Goal: Transaction & Acquisition: Purchase product/service

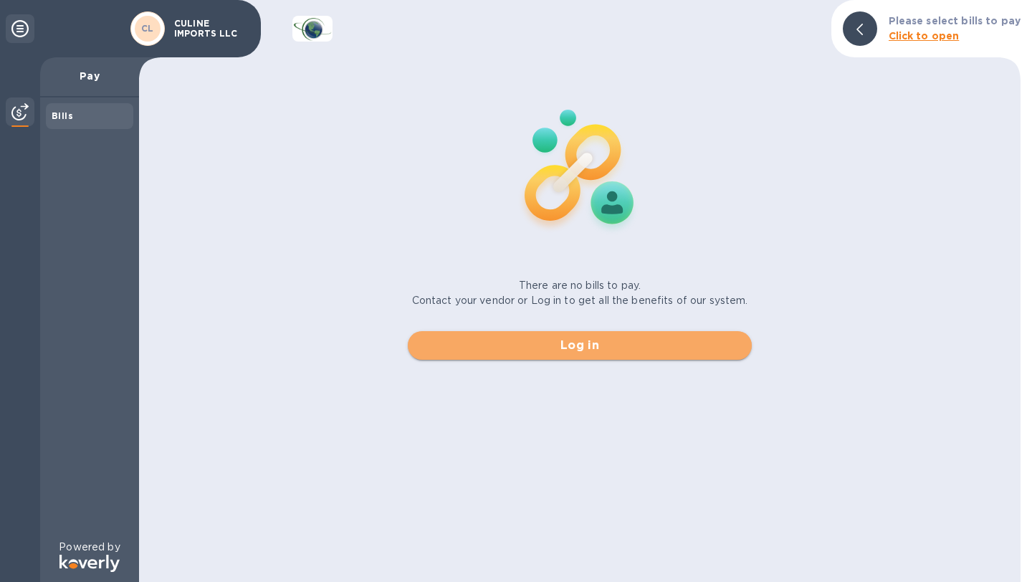
click at [580, 351] on span "Log in" at bounding box center [579, 345] width 321 height 17
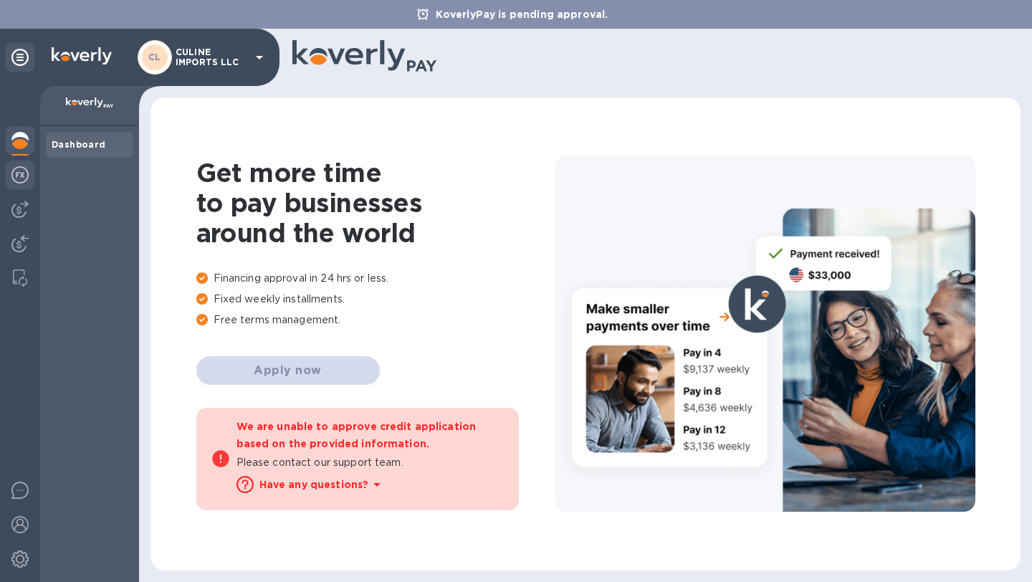
click at [24, 180] on img at bounding box center [19, 174] width 17 height 17
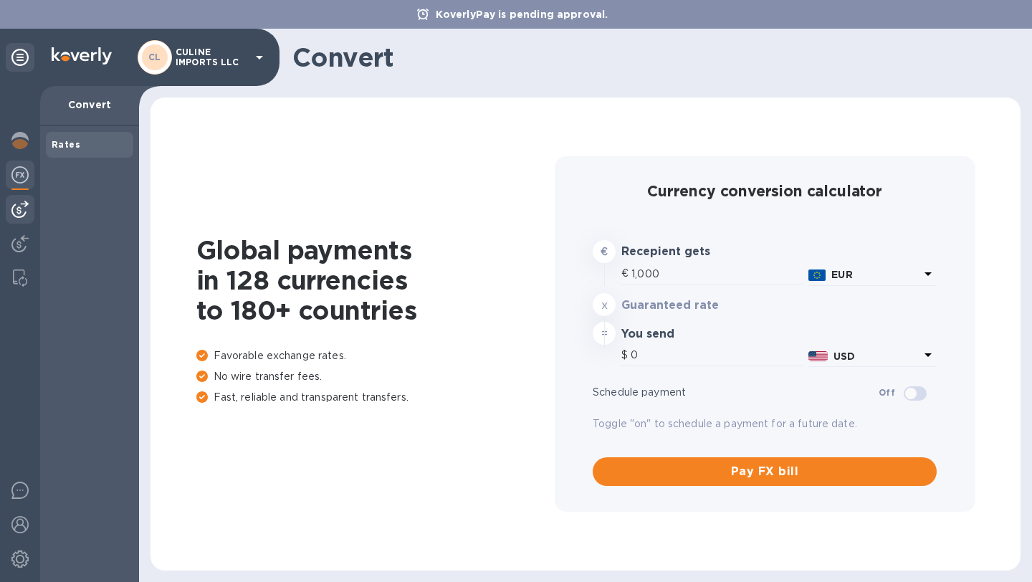
click at [27, 208] on img at bounding box center [19, 209] width 17 height 17
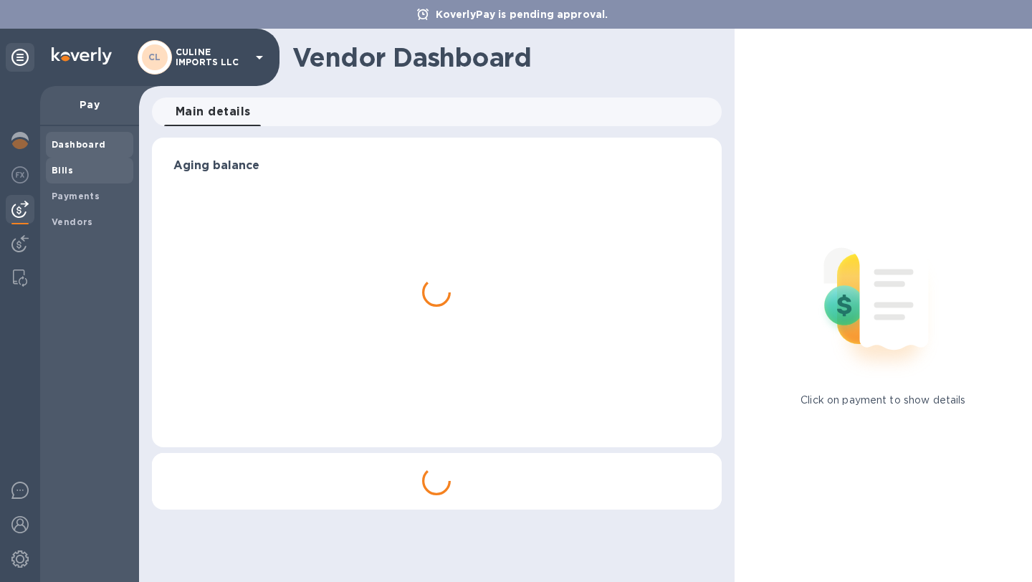
click at [97, 165] on span "Bills" at bounding box center [90, 170] width 76 height 14
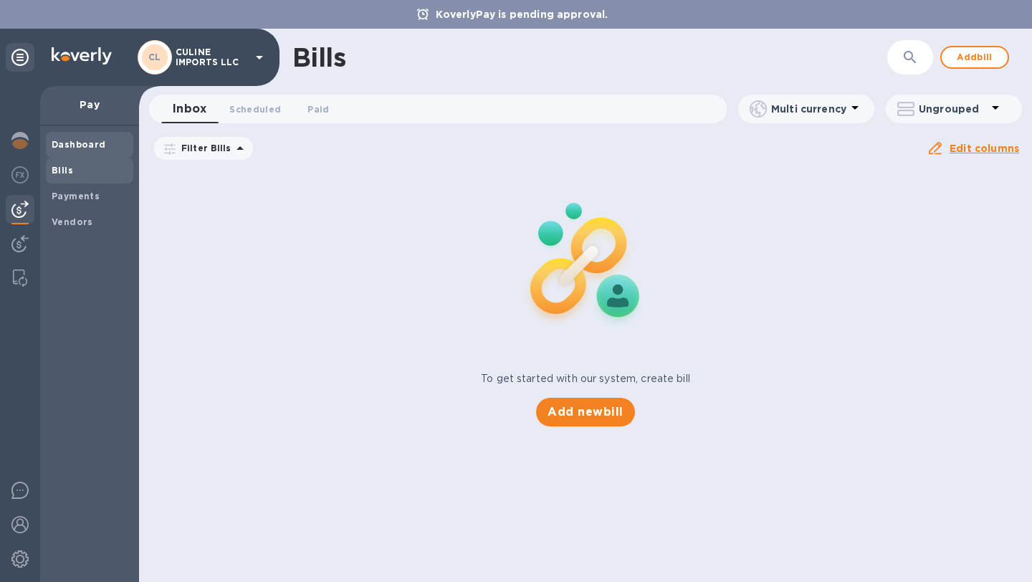
click at [86, 138] on span "Dashboard" at bounding box center [79, 145] width 54 height 14
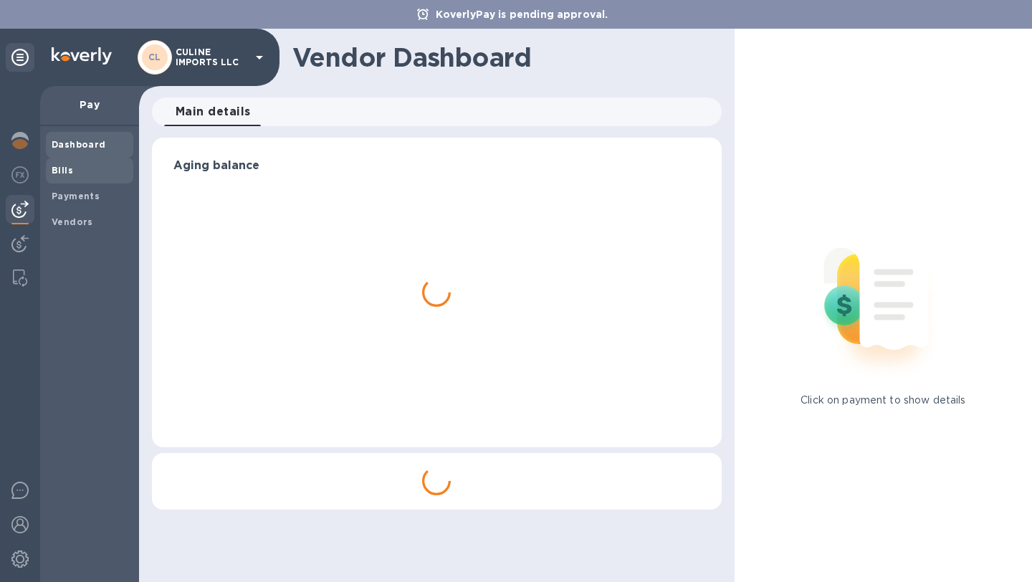
click at [59, 168] on b "Bills" at bounding box center [62, 170] width 21 height 11
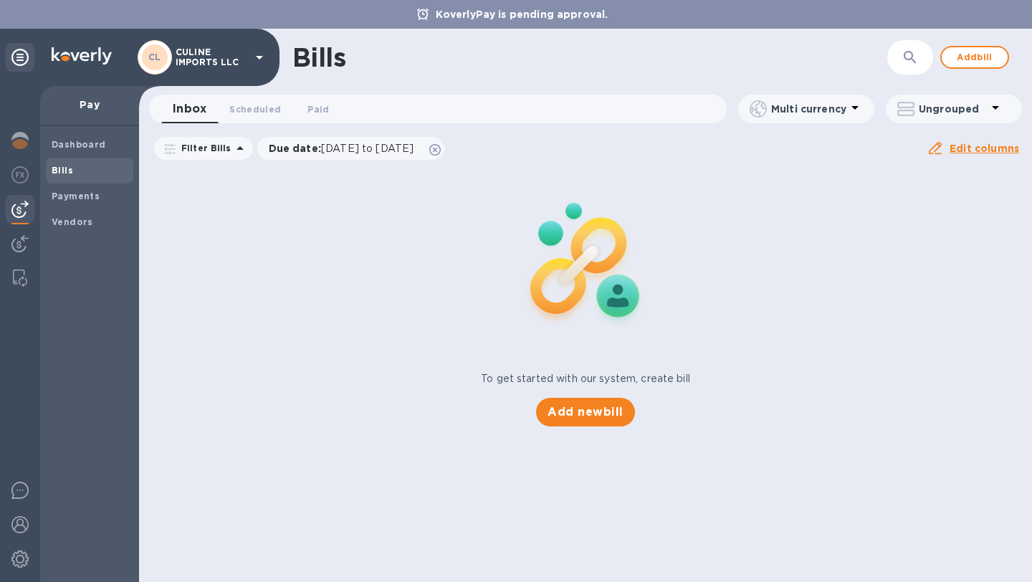
click at [258, 124] on div "Inbox 0 Scheduled 0 Paid 0 Multi currency Ungrouped" at bounding box center [585, 112] width 898 height 34
click at [256, 117] on button "Scheduled 0" at bounding box center [255, 109] width 75 height 29
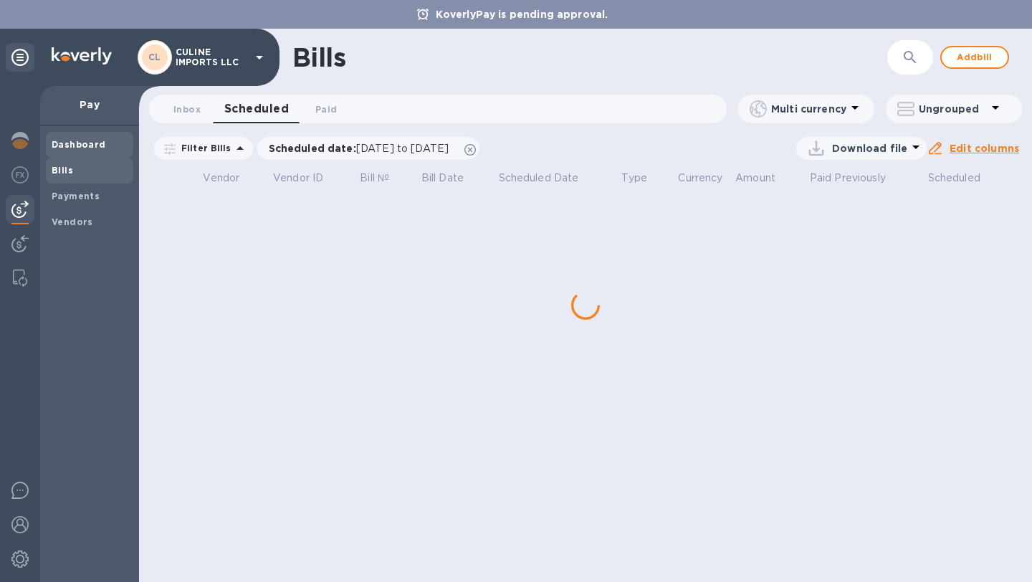
click at [106, 151] on span "Dashboard" at bounding box center [90, 145] width 76 height 14
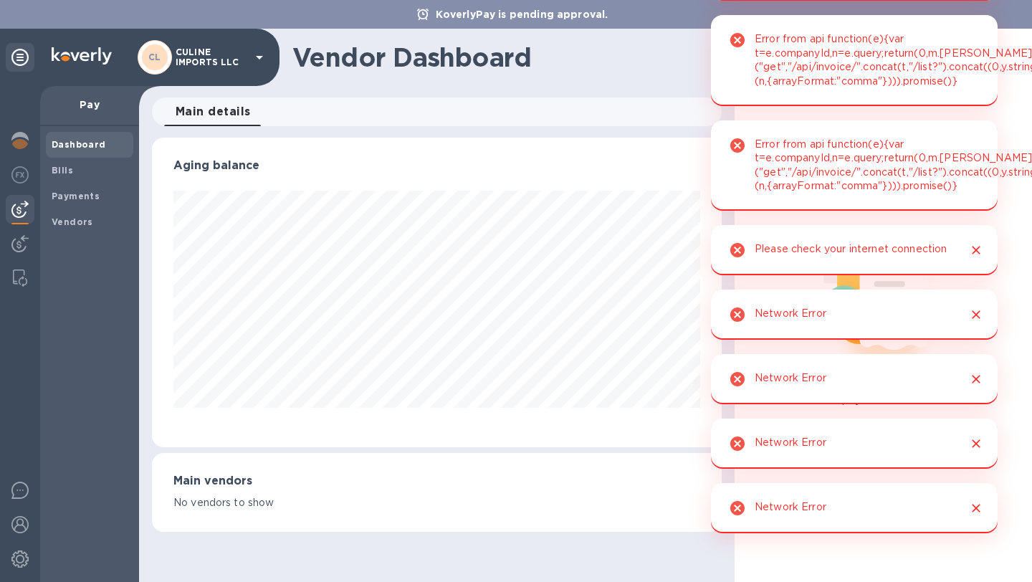
scroll to position [309, 570]
click at [655, 70] on h1 "Vendor Dashboard" at bounding box center [501, 57] width 419 height 30
click at [68, 168] on b "Bills" at bounding box center [62, 170] width 21 height 11
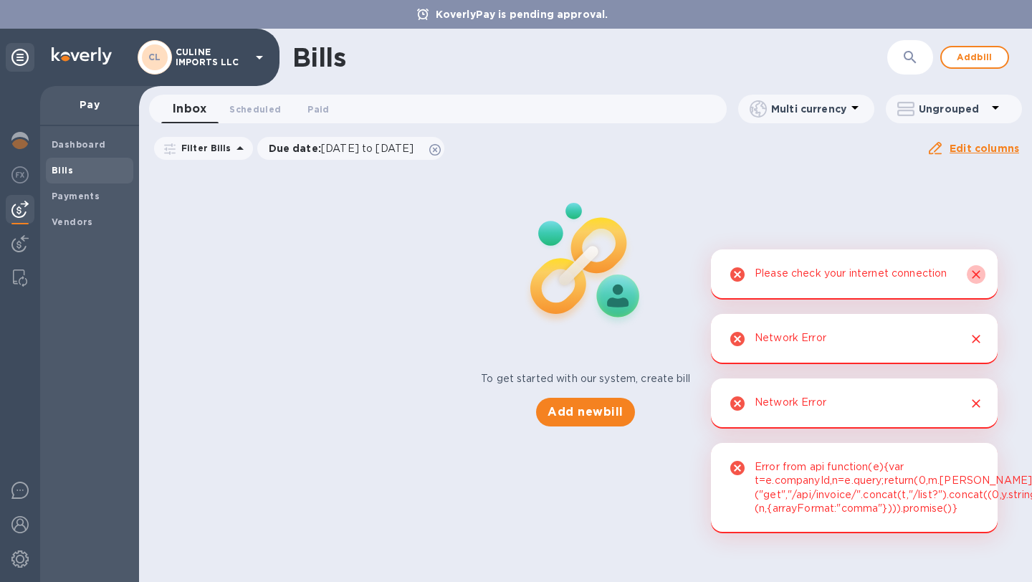
click at [979, 278] on icon "Close" at bounding box center [976, 274] width 14 height 14
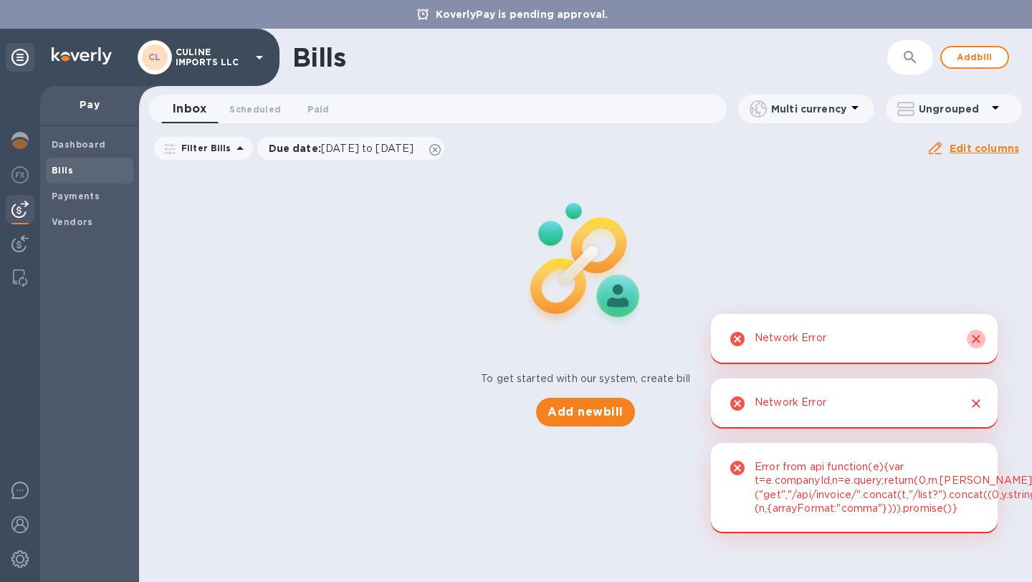
click at [977, 333] on icon "Close" at bounding box center [976, 339] width 14 height 14
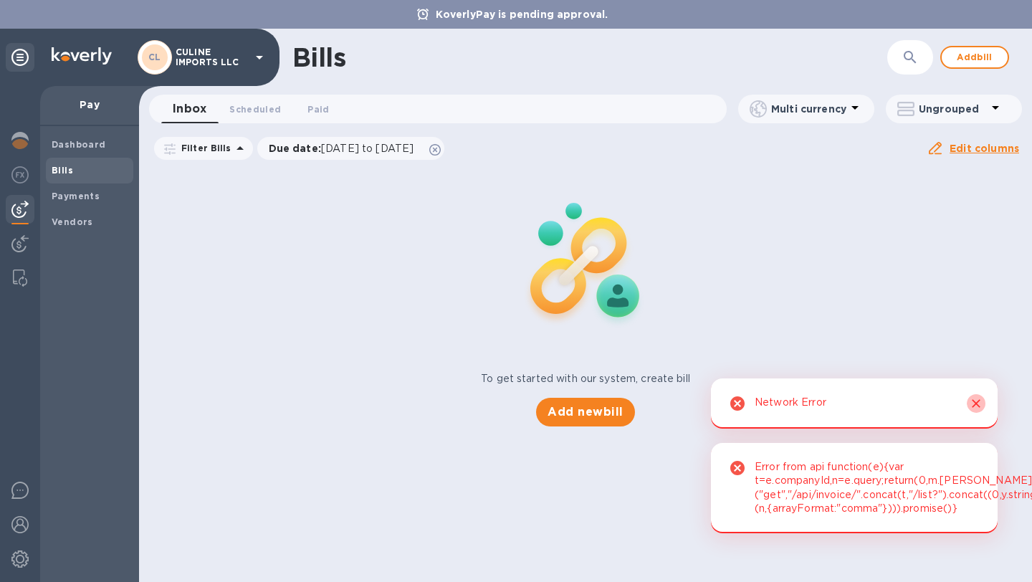
click at [969, 405] on icon "Close" at bounding box center [976, 403] width 14 height 14
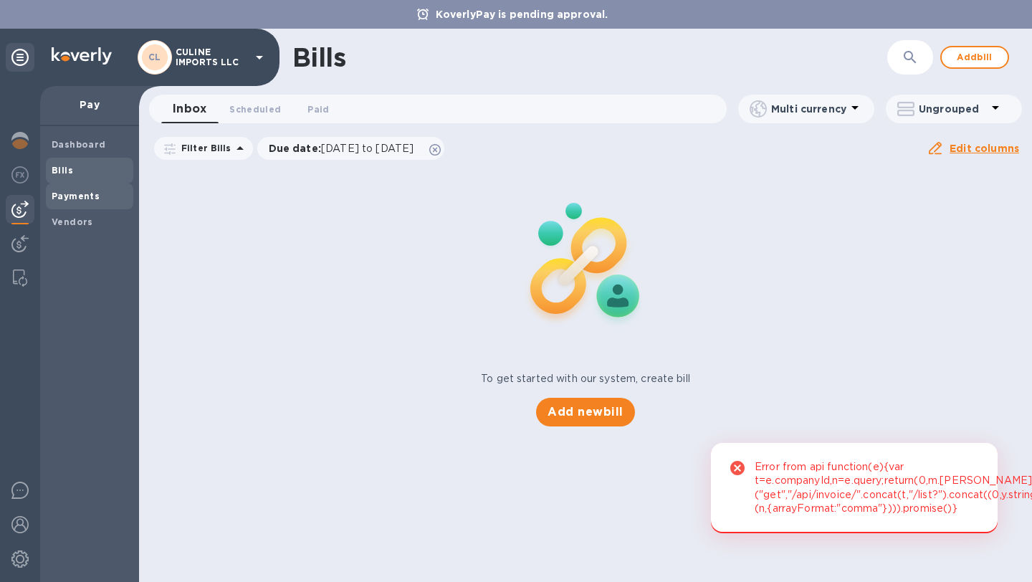
click at [80, 201] on span "Payments" at bounding box center [76, 196] width 48 height 14
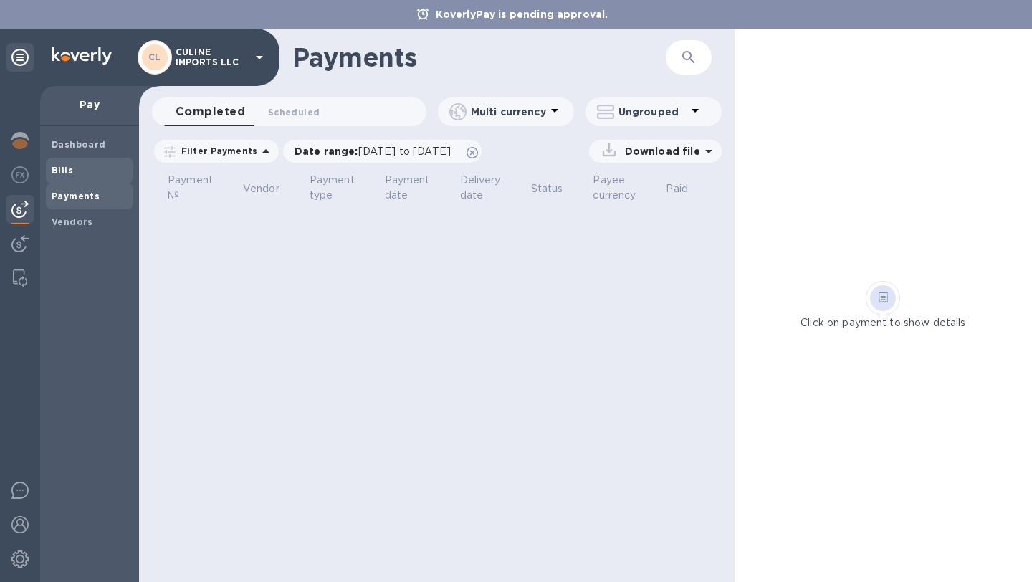
click at [64, 175] on b "Bills" at bounding box center [62, 170] width 21 height 11
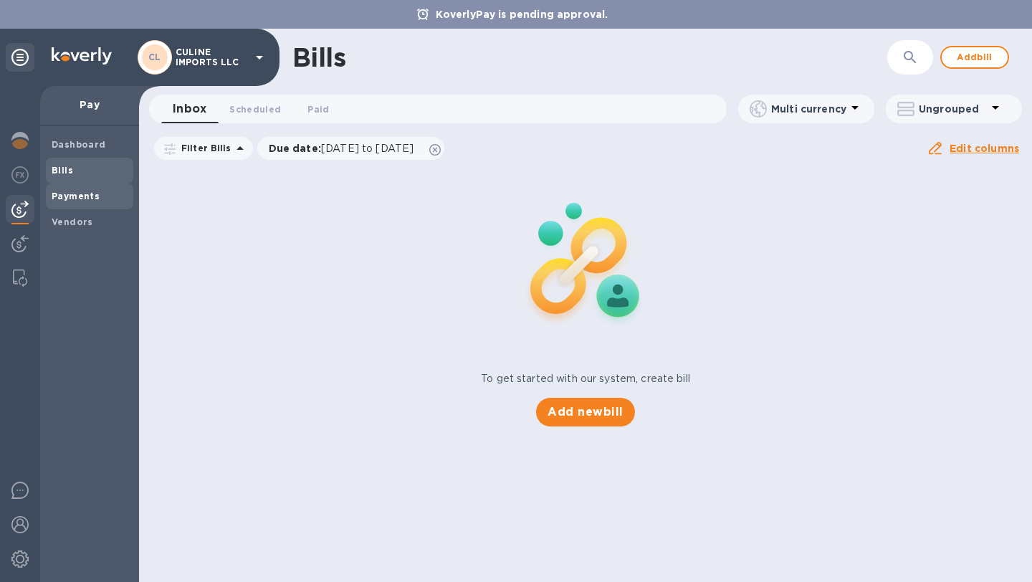
click at [63, 192] on b "Payments" at bounding box center [76, 196] width 48 height 11
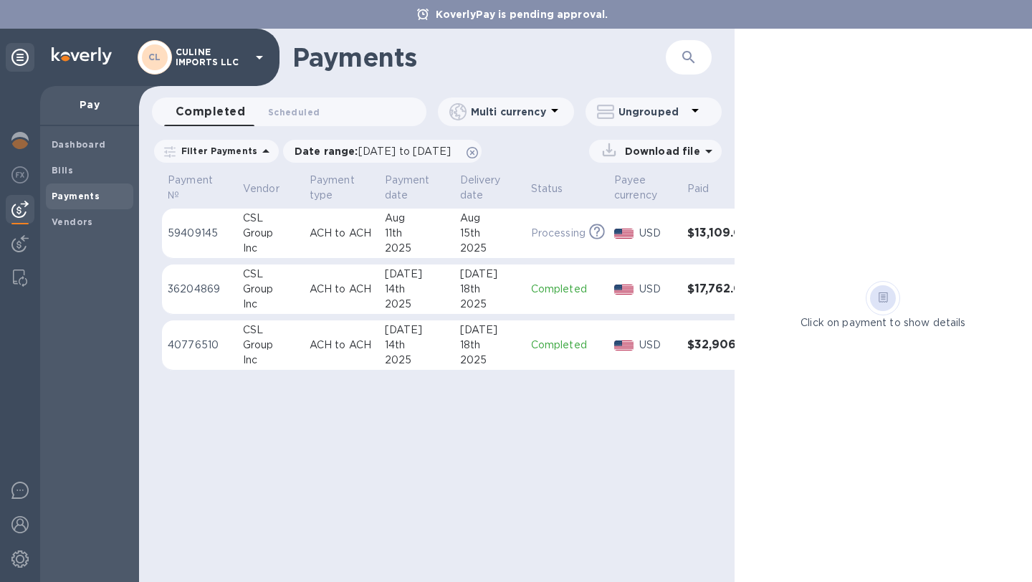
click at [549, 221] on td "Processing This payment is under compliance review, which may take up to 3 busi…" at bounding box center [566, 233] width 83 height 50
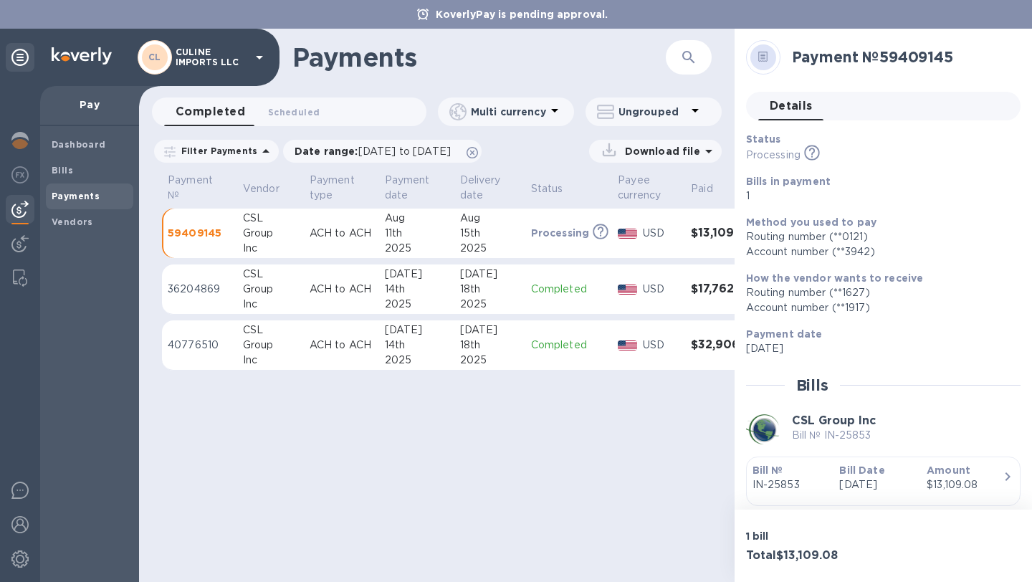
click at [807, 153] on icon "This payment is under compliance review, which may take up to 3 business days." at bounding box center [812, 153] width 16 height 16
click at [807, 153] on icon at bounding box center [812, 153] width 16 height 16
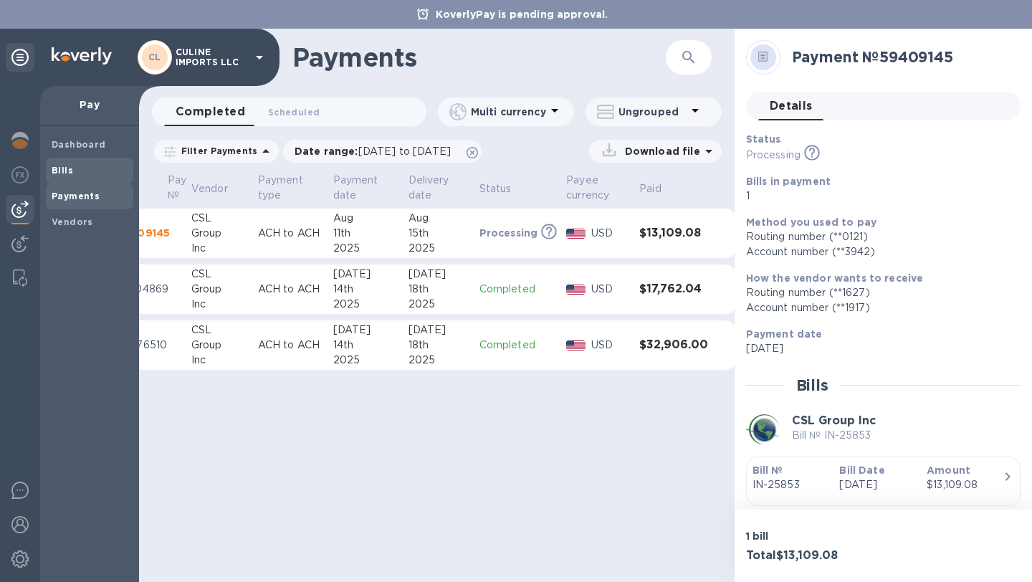
click at [87, 178] on div "Bills" at bounding box center [89, 171] width 87 height 26
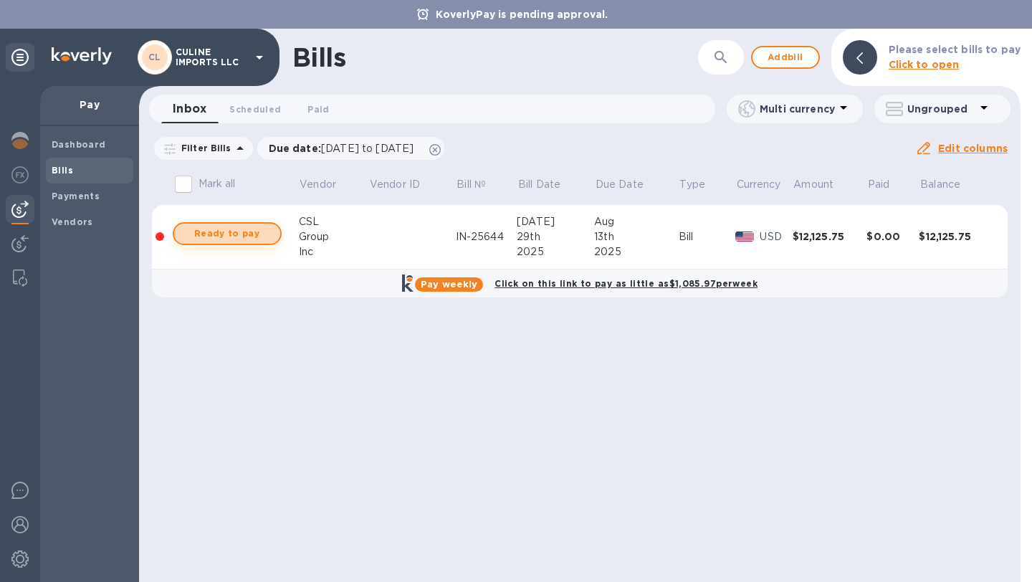
click at [250, 233] on span "Ready to pay" at bounding box center [227, 233] width 83 height 17
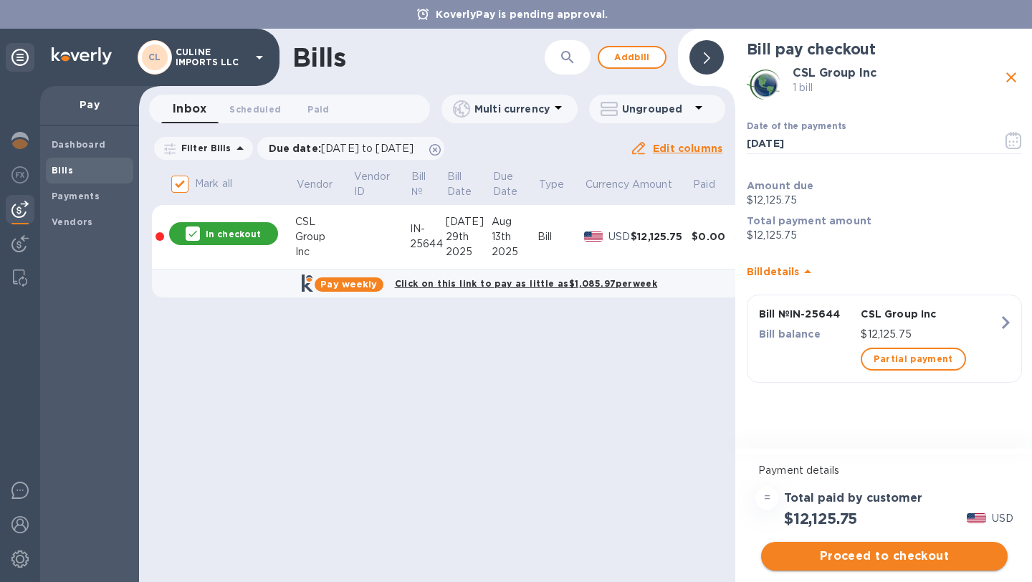
click at [943, 543] on button "Proceed to checkout" at bounding box center [884, 556] width 246 height 29
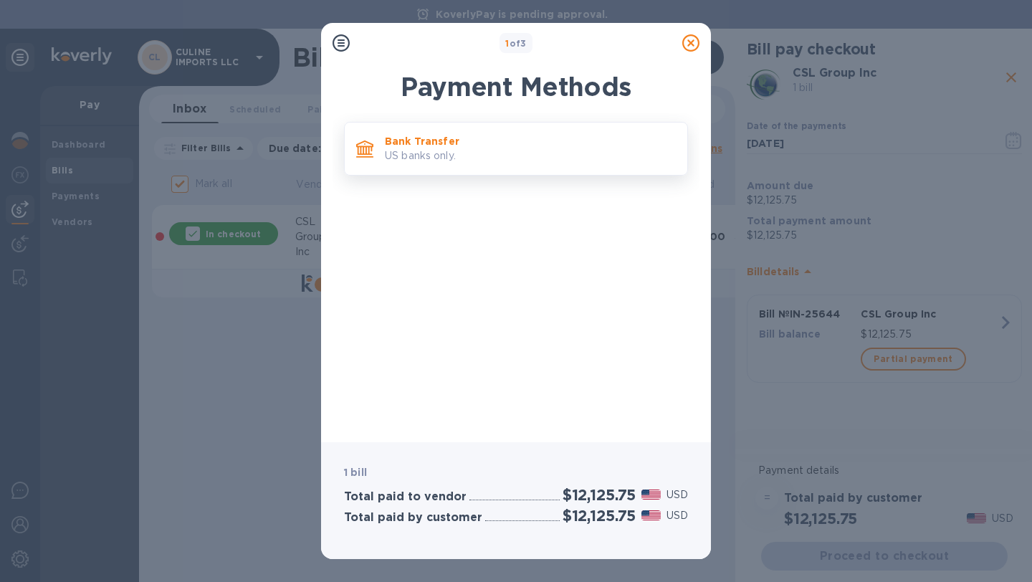
click at [421, 160] on p "US banks only." at bounding box center [530, 155] width 291 height 15
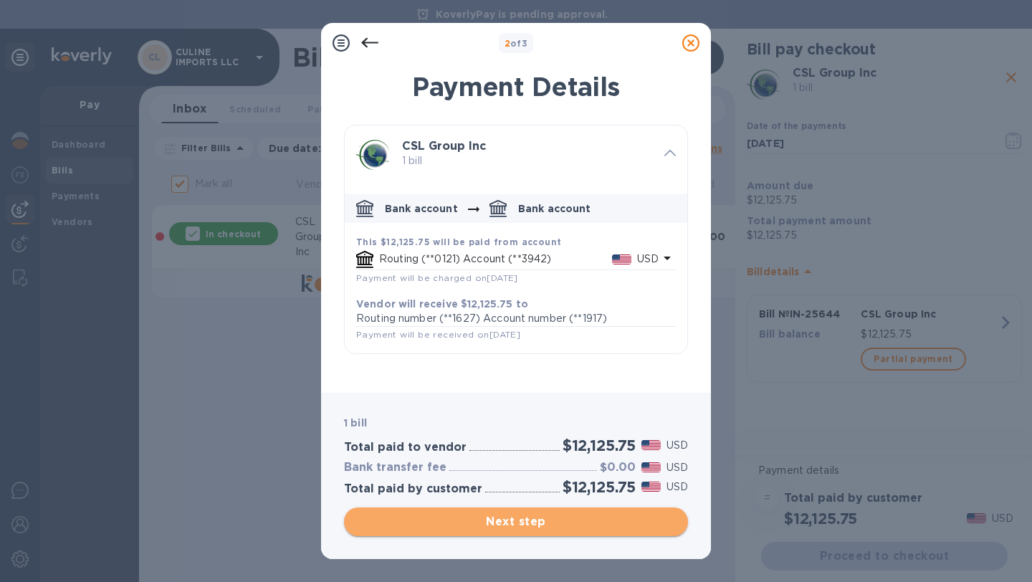
click at [558, 508] on button "Next step" at bounding box center [516, 521] width 344 height 29
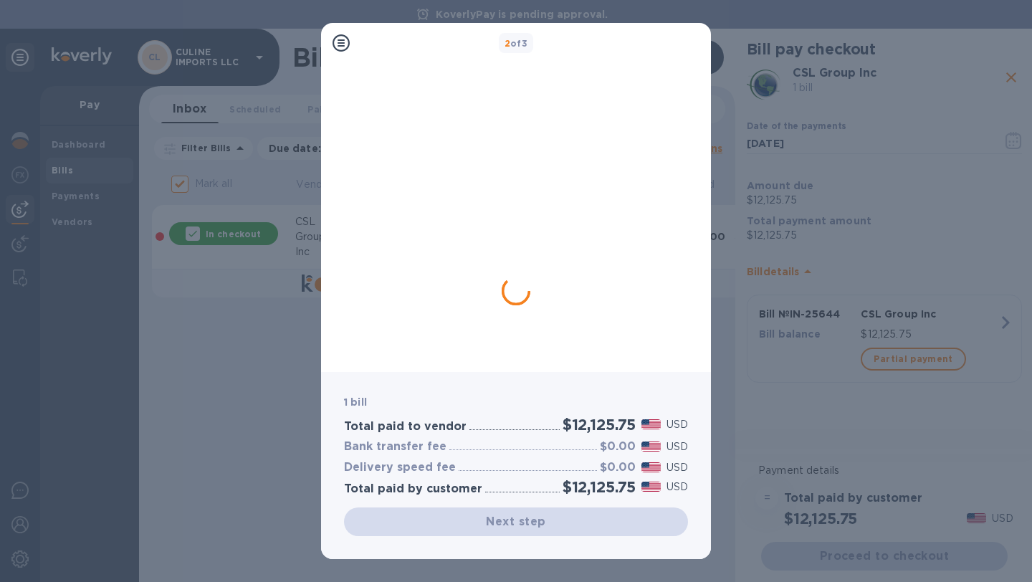
click at [557, 521] on div "Next step" at bounding box center [516, 521] width 344 height 29
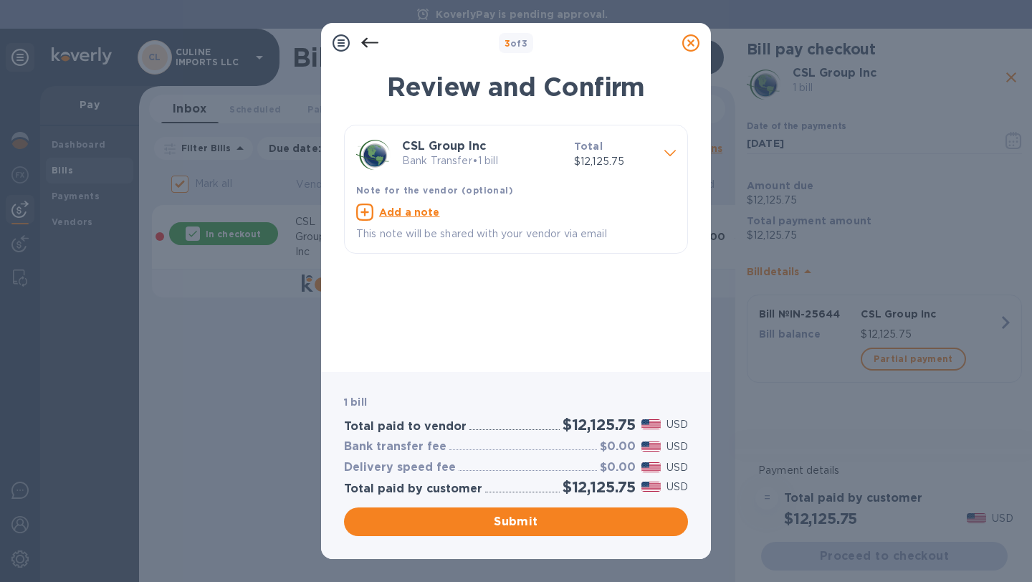
click at [557, 521] on span "Submit" at bounding box center [515, 521] width 321 height 17
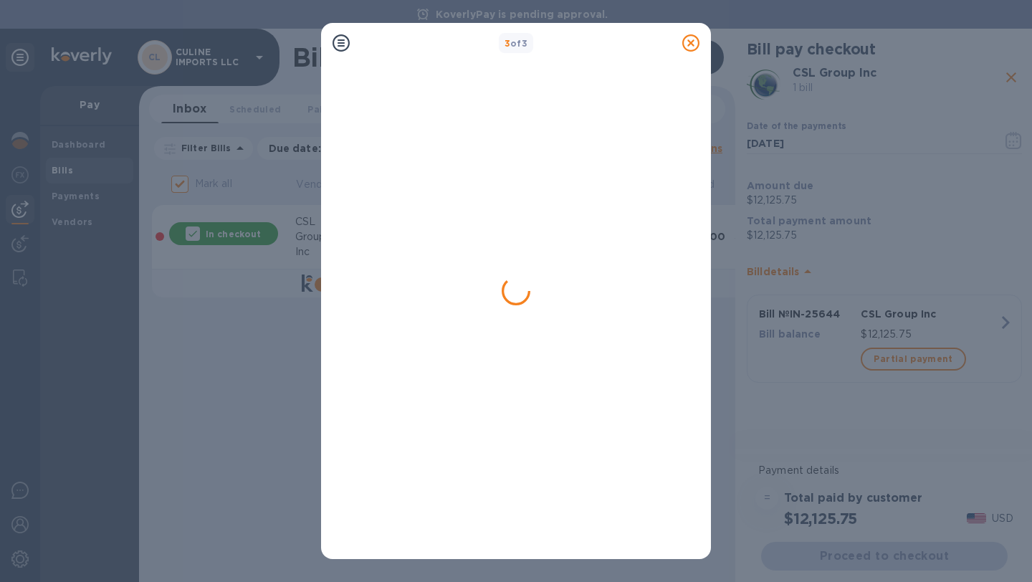
checkbox input "false"
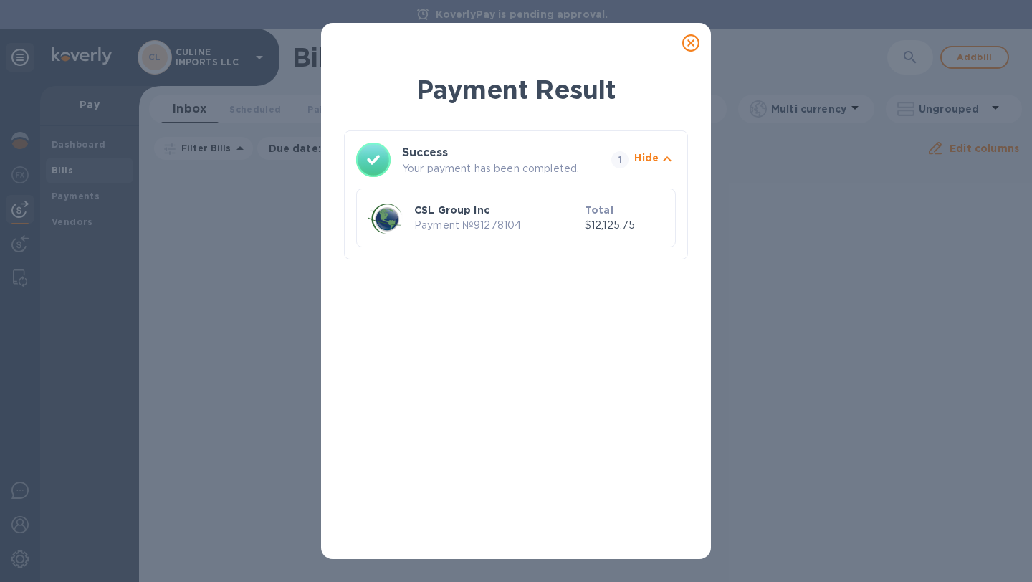
click at [686, 39] on icon at bounding box center [690, 42] width 17 height 17
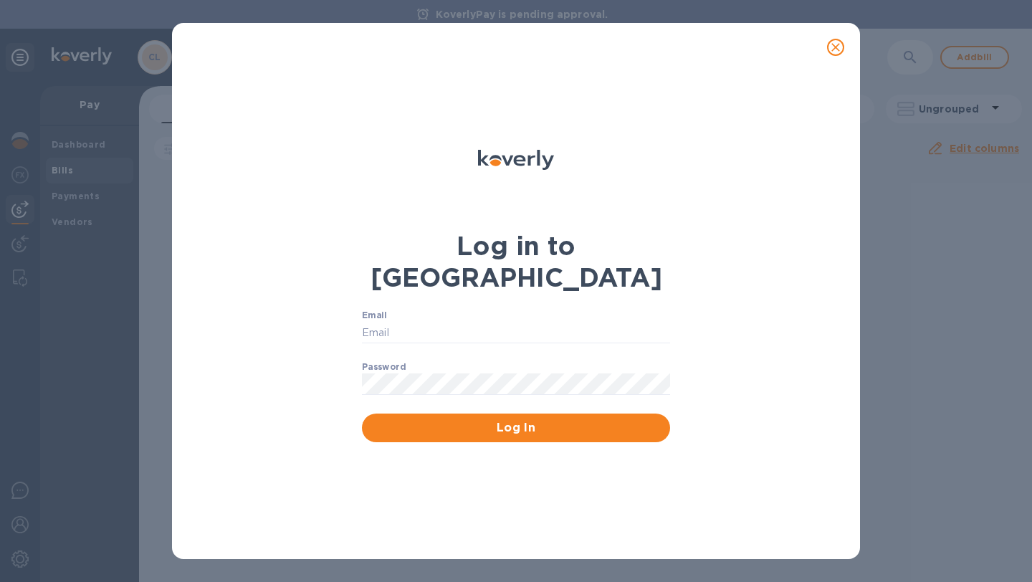
type input "[EMAIL_ADDRESS][DOMAIN_NAME]"
